Goal: Use online tool/utility: Use online tool/utility

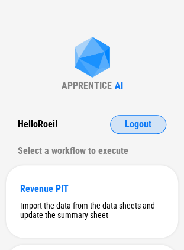
click at [135, 124] on span "Logout" at bounding box center [138, 124] width 27 height 9
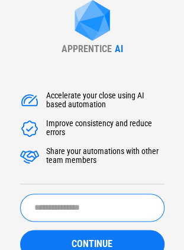
click at [36, 212] on input "text" at bounding box center [92, 208] width 145 height 28
click at [53, 207] on input "*" at bounding box center [92, 208] width 145 height 28
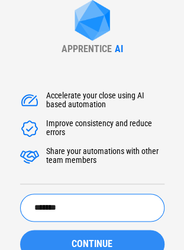
type input "*******"
click at [53, 239] on button "CONTINUE" at bounding box center [92, 244] width 145 height 28
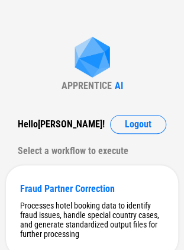
scroll to position [45, 0]
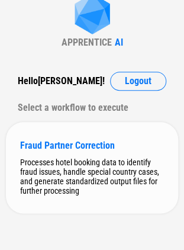
click at [65, 152] on div "Fraud Partner Correction Processes hotel booking data to identify fraud issues,…" at bounding box center [92, 167] width 173 height 91
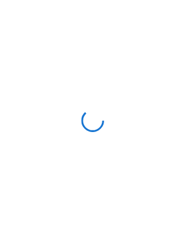
scroll to position [0, 0]
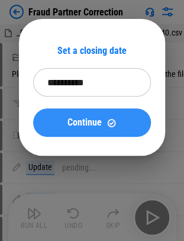
click at [69, 126] on span "Continue" at bounding box center [85, 122] width 34 height 9
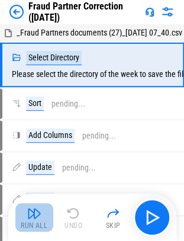
click at [37, 222] on div "Run All" at bounding box center [34, 225] width 27 height 7
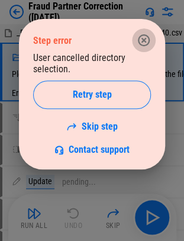
click at [149, 43] on icon "button" at bounding box center [144, 40] width 14 height 14
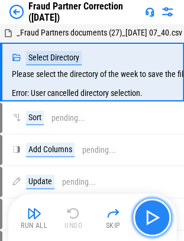
click at [149, 215] on img "button" at bounding box center [152, 217] width 19 height 19
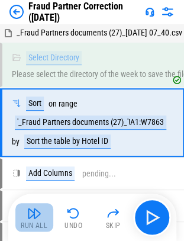
click at [37, 216] on img "button" at bounding box center [34, 213] width 14 height 14
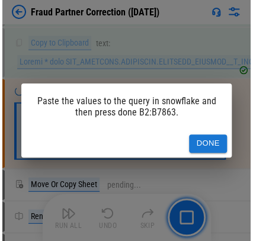
scroll to position [366, 0]
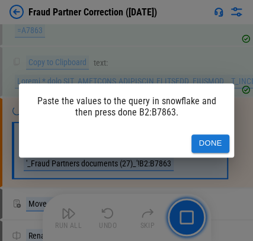
click at [193, 135] on button "Done" at bounding box center [210, 144] width 38 height 18
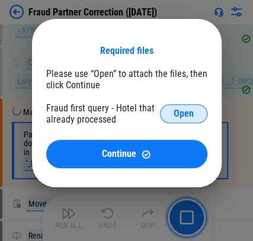
click at [193, 108] on button "Open" at bounding box center [183, 113] width 47 height 19
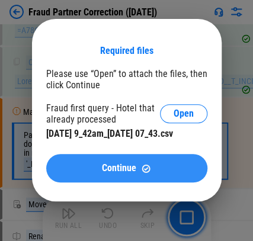
click at [88, 173] on button "Continue" at bounding box center [126, 168] width 161 height 28
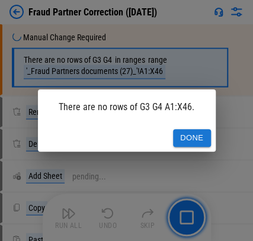
scroll to position [1818, 0]
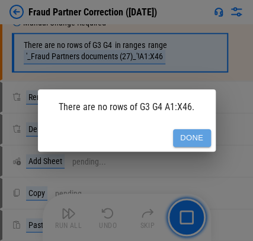
click at [191, 140] on button "Done" at bounding box center [192, 138] width 38 height 18
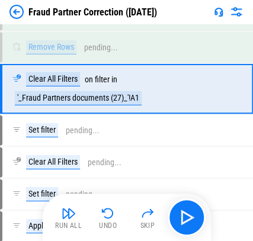
scroll to position [2132, 0]
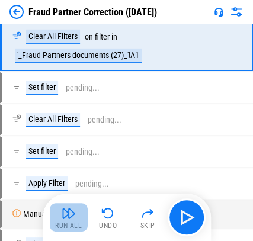
click at [68, 218] on img "button" at bounding box center [69, 213] width 14 height 14
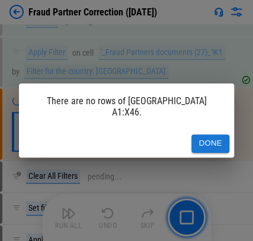
scroll to position [2359, 0]
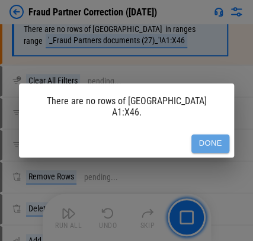
click at [191, 135] on button "Done" at bounding box center [210, 144] width 38 height 18
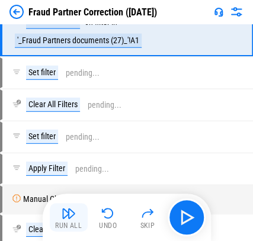
click at [64, 221] on button "Run All" at bounding box center [69, 217] width 38 height 28
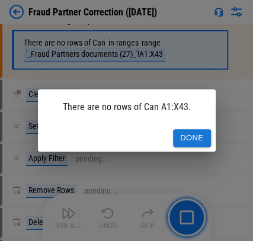
scroll to position [3665, 0]
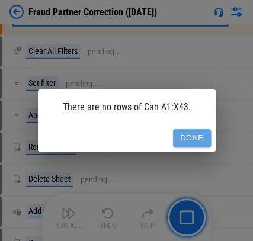
click at [184, 137] on button "Done" at bounding box center [192, 138] width 38 height 18
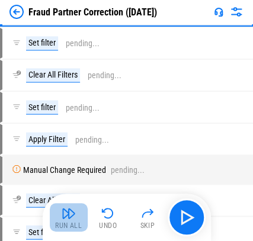
click at [69, 215] on img "button" at bounding box center [69, 213] width 14 height 14
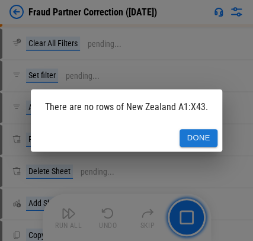
scroll to position [4301, 0]
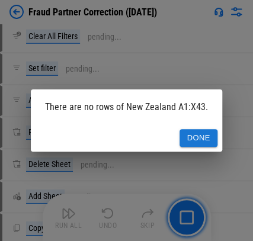
click at [193, 141] on button "Done" at bounding box center [199, 138] width 38 height 18
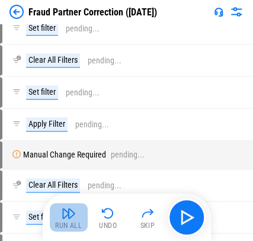
click at [62, 215] on img "button" at bounding box center [69, 213] width 14 height 14
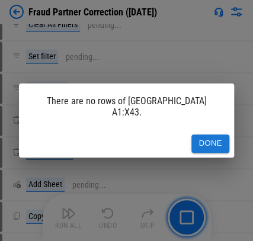
scroll to position [4937, 0]
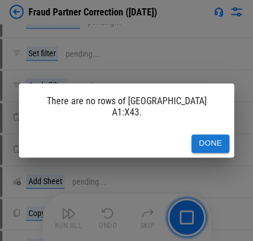
click at [191, 135] on button "Done" at bounding box center [210, 144] width 38 height 18
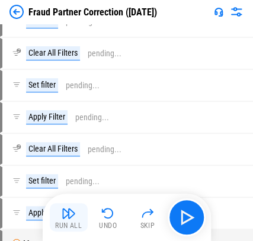
click at [64, 214] on img "button" at bounding box center [69, 213] width 14 height 14
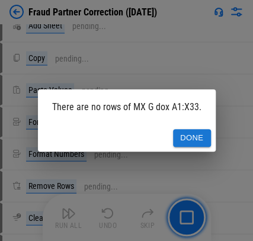
scroll to position [6414, 0]
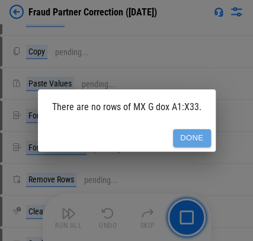
click at [193, 139] on button "Done" at bounding box center [192, 138] width 38 height 18
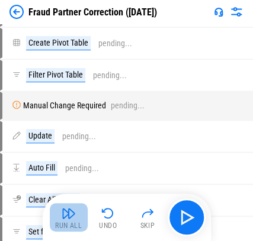
click at [64, 211] on img "button" at bounding box center [69, 213] width 14 height 14
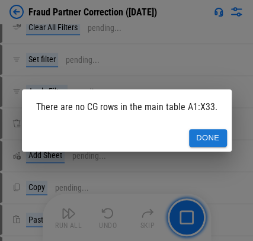
scroll to position [6995, 0]
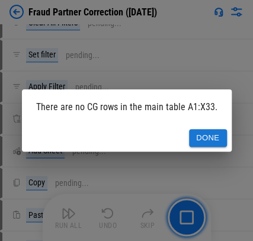
click at [193, 135] on button "Done" at bounding box center [208, 138] width 38 height 18
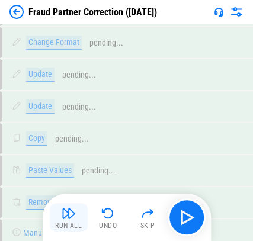
click at [71, 218] on img "button" at bounding box center [69, 213] width 14 height 14
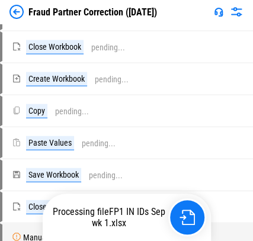
scroll to position [16301, 0]
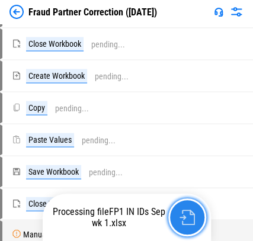
click at [183, 219] on img "button" at bounding box center [187, 217] width 15 height 15
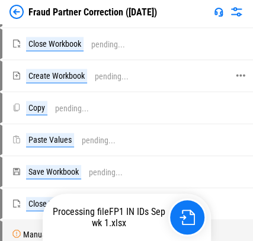
click at [193, 90] on div at bounding box center [240, 76] width 11 height 28
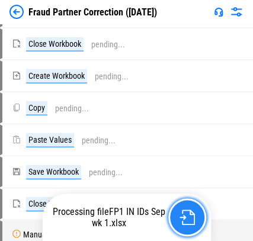
click at [193, 219] on button "button" at bounding box center [187, 218] width 38 height 38
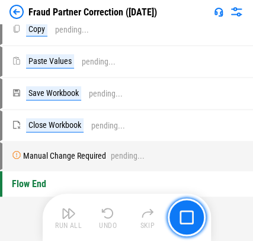
scroll to position [16402, 0]
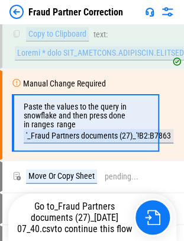
scroll to position [487, 0]
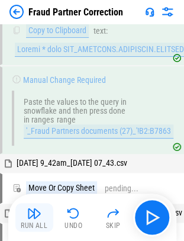
click at [34, 221] on button "Run All" at bounding box center [34, 217] width 38 height 28
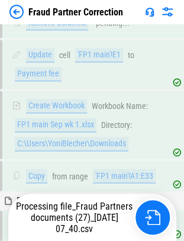
scroll to position [9605, 0]
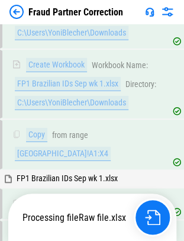
scroll to position [10882, 0]
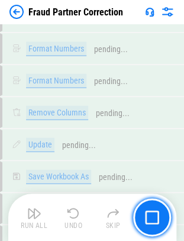
click at [91, 219] on div "Run All Undo Skip" at bounding box center [93, 218] width 156 height 38
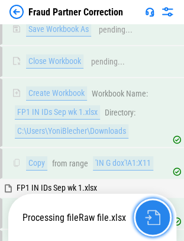
click at [145, 221] on img "button" at bounding box center [152, 217] width 15 height 15
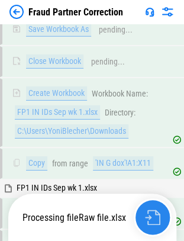
scroll to position [16972, 0]
